Goal: Download file/media

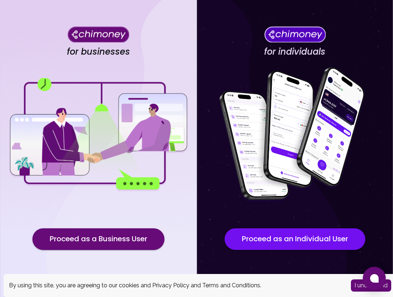
scroll to position [28, 0]
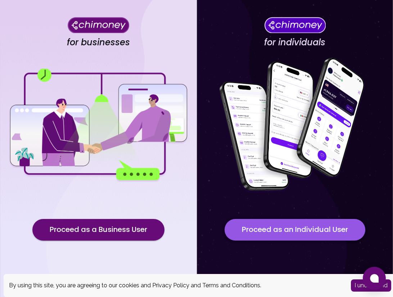
click at [296, 233] on button "Proceed as an Individual User" at bounding box center [295, 230] width 141 height 22
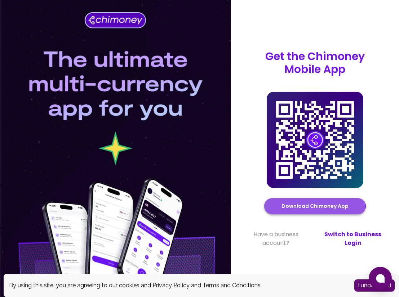
click at [296, 215] on button "Download Chimoney App" at bounding box center [315, 206] width 102 height 16
click at [327, 206] on button "Download Chimoney App" at bounding box center [315, 206] width 102 height 16
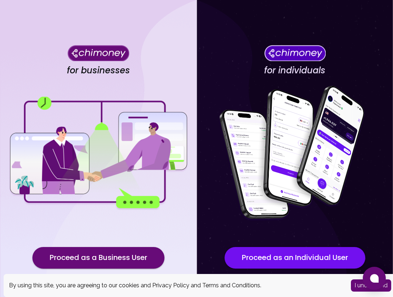
scroll to position [28, 0]
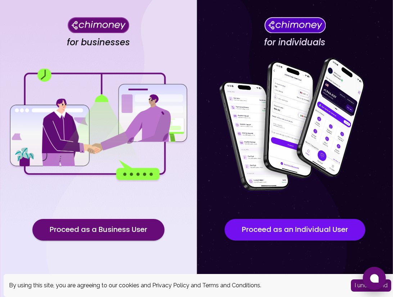
click at [371, 276] on icon at bounding box center [374, 278] width 9 height 9
click at [220, 26] on div "for individuals Proceed as an Individual User" at bounding box center [295, 135] width 197 height 326
click at [378, 283] on button at bounding box center [374, 278] width 23 height 23
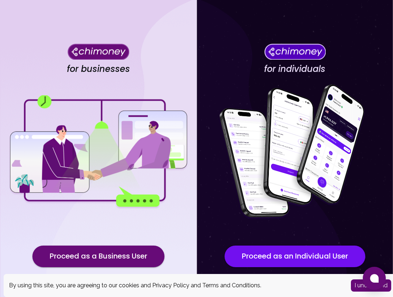
scroll to position [0, 0]
